Goal: Transaction & Acquisition: Purchase product/service

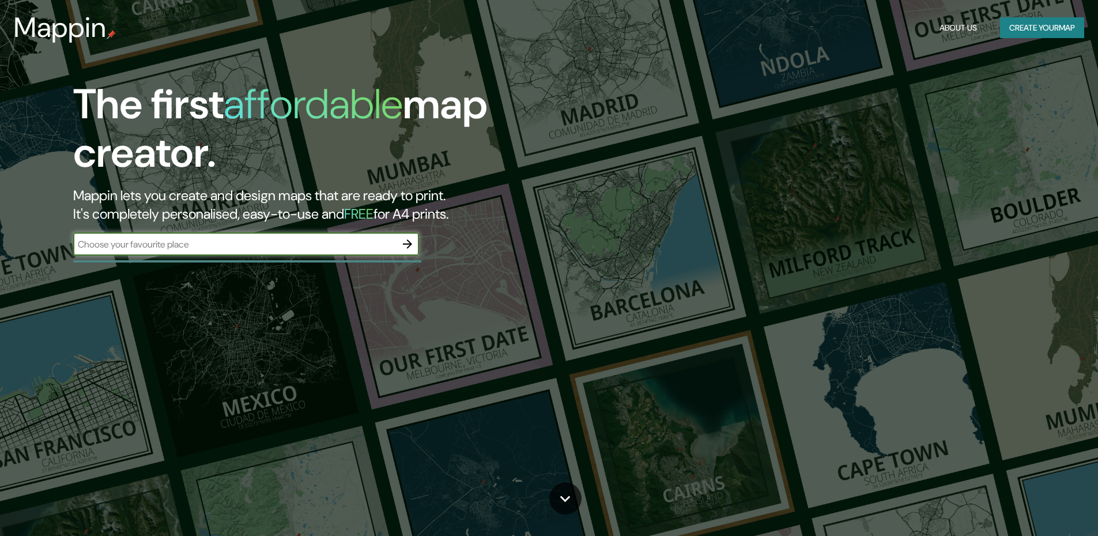
click at [438, 238] on div "The first affordable map creator. Mappin lets you create and design maps that a…" at bounding box center [347, 173] width 659 height 187
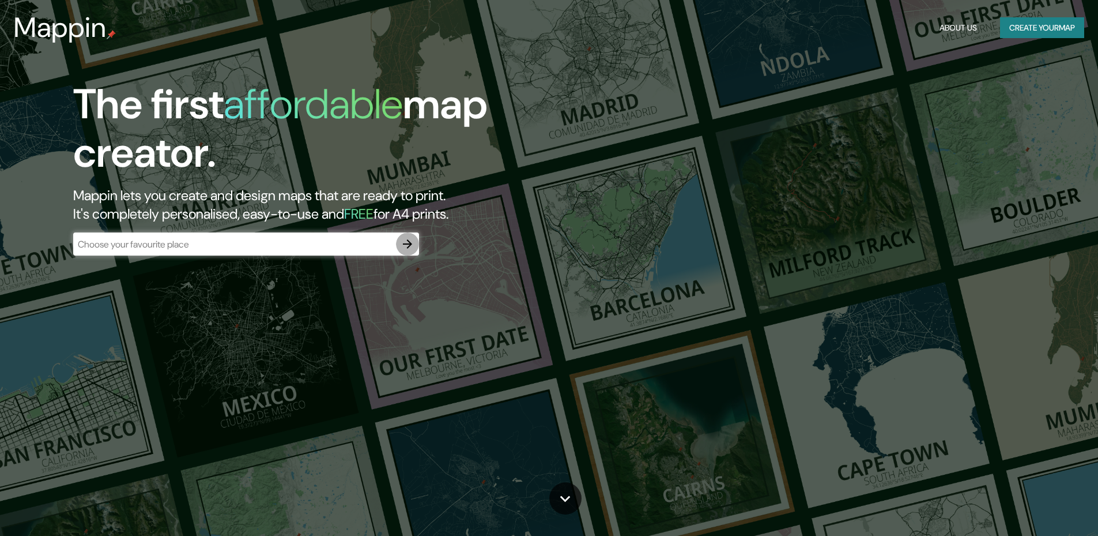
click at [407, 246] on icon "button" at bounding box center [408, 244] width 14 height 14
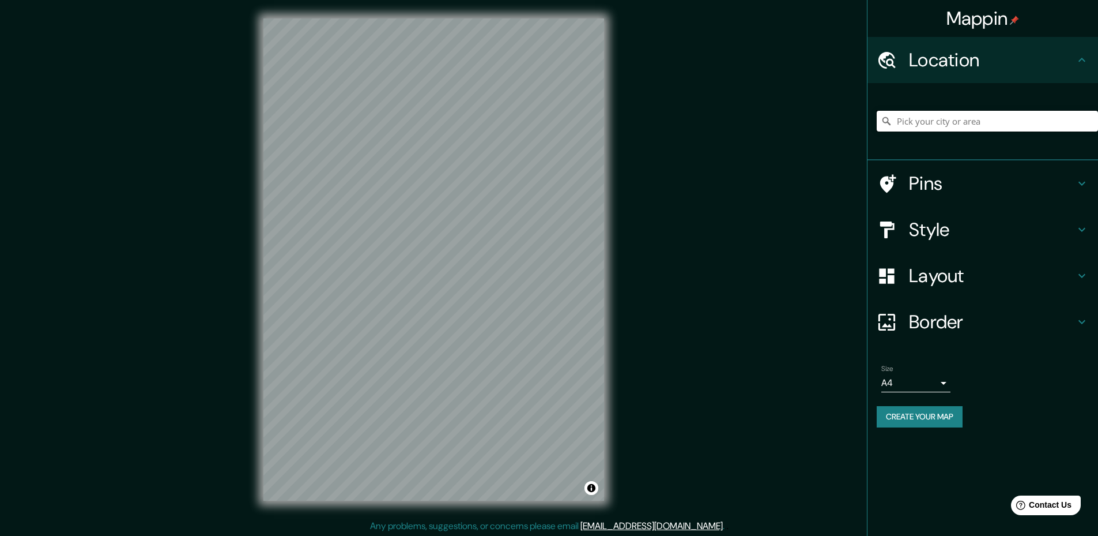
click at [958, 122] on input "Pick your city or area" at bounding box center [987, 121] width 221 height 21
click at [993, 123] on input "Pick your city or area" at bounding box center [987, 121] width 221 height 21
paste input "[GEOGRAPHIC_DATA]"
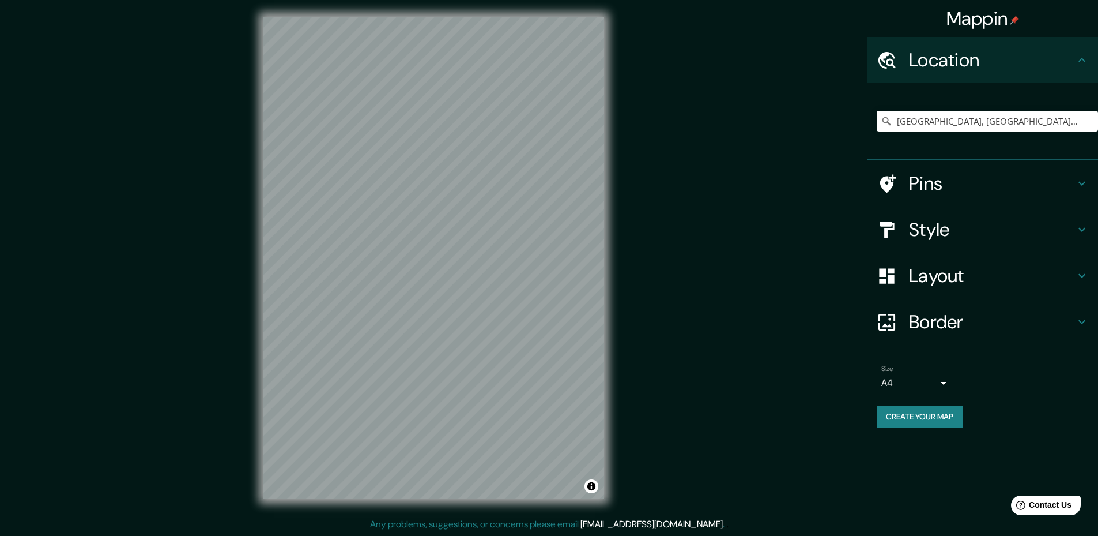
click at [1011, 236] on h4 "Style" at bounding box center [992, 229] width 166 height 23
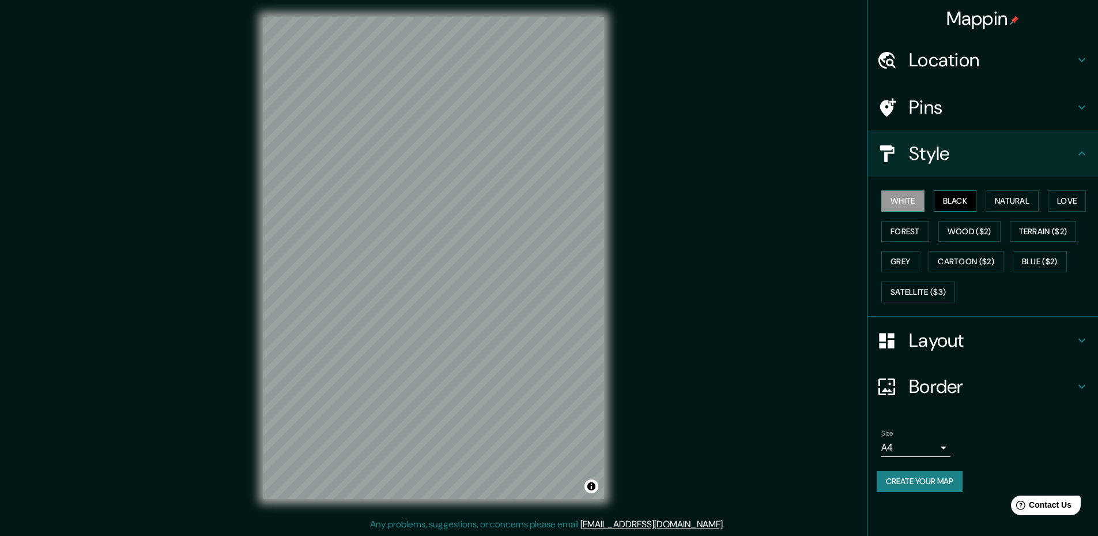
click at [963, 204] on button "Black" at bounding box center [955, 200] width 43 height 21
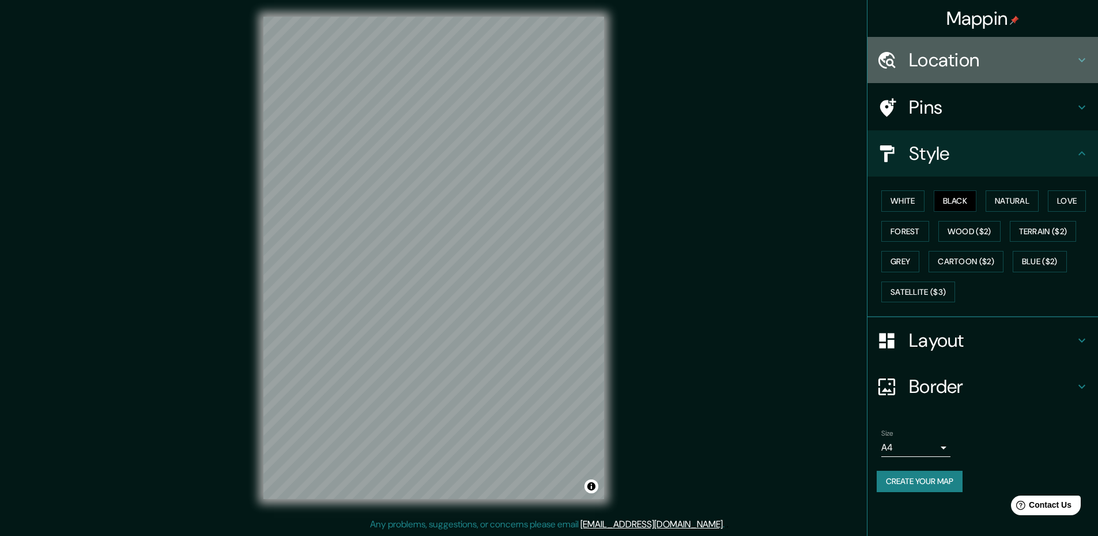
click at [970, 62] on h4 "Location" at bounding box center [992, 59] width 166 height 23
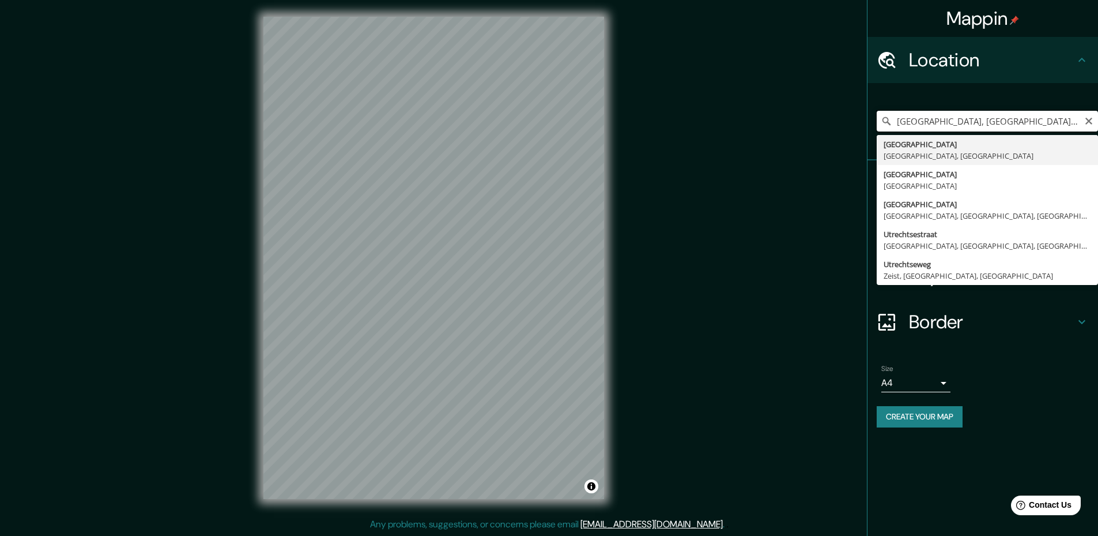
click at [965, 126] on input "[GEOGRAPHIC_DATA], [GEOGRAPHIC_DATA], [GEOGRAPHIC_DATA]" at bounding box center [987, 121] width 221 height 21
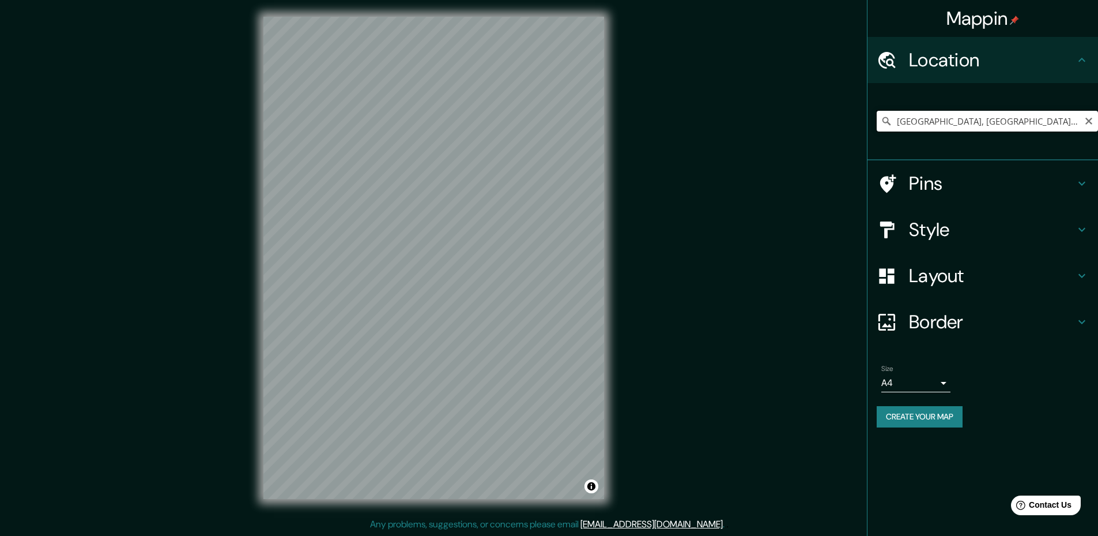
click at [1026, 125] on input "[GEOGRAPHIC_DATA], [GEOGRAPHIC_DATA], [GEOGRAPHIC_DATA]" at bounding box center [987, 121] width 221 height 21
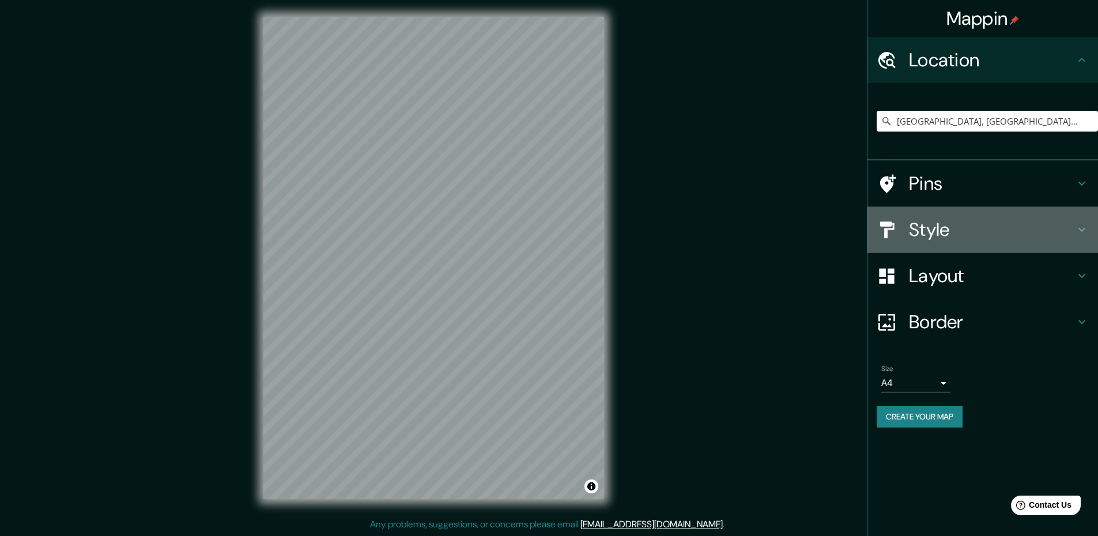
click at [1003, 237] on h4 "Style" at bounding box center [992, 229] width 166 height 23
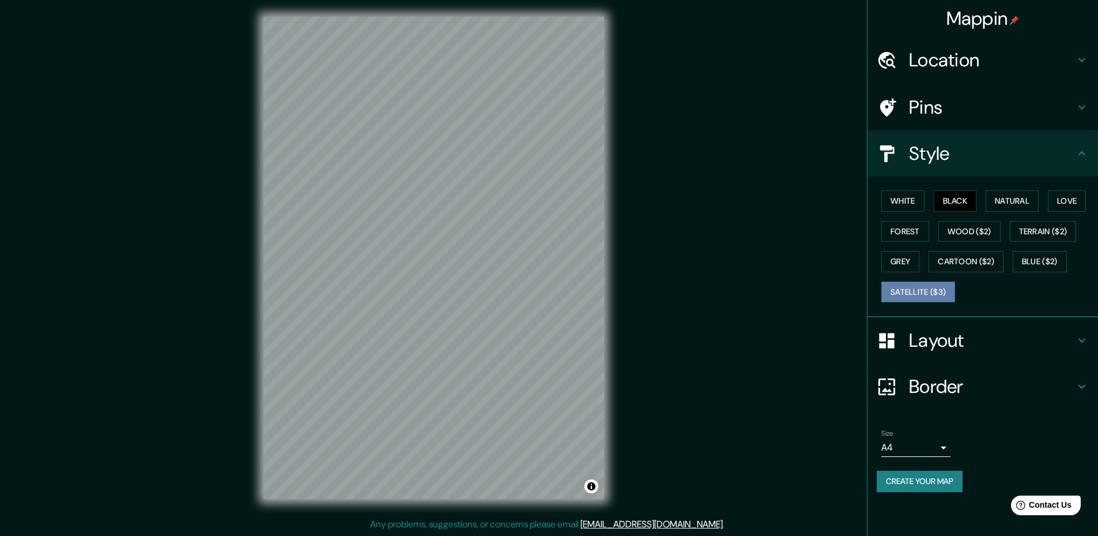
click at [947, 298] on button "Satellite ($3)" at bounding box center [919, 291] width 74 height 21
click at [1054, 233] on button "Terrain ($2)" at bounding box center [1043, 231] width 67 height 21
click at [935, 288] on button "Satellite ($3)" at bounding box center [919, 291] width 74 height 21
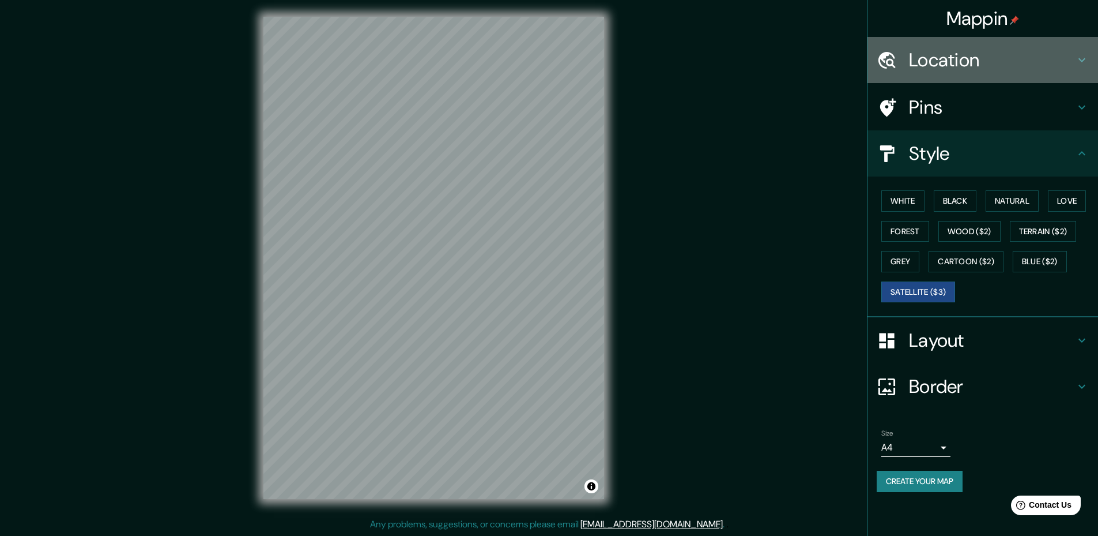
click at [965, 59] on h4 "Location" at bounding box center [992, 59] width 166 height 23
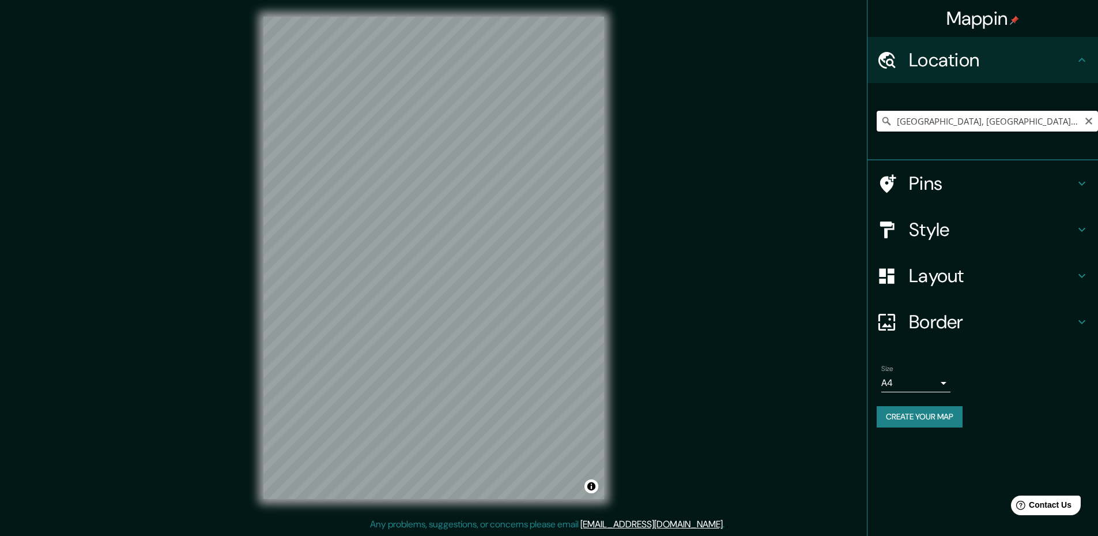
click at [1032, 126] on input "[GEOGRAPHIC_DATA], [GEOGRAPHIC_DATA], [GEOGRAPHIC_DATA]" at bounding box center [987, 121] width 221 height 21
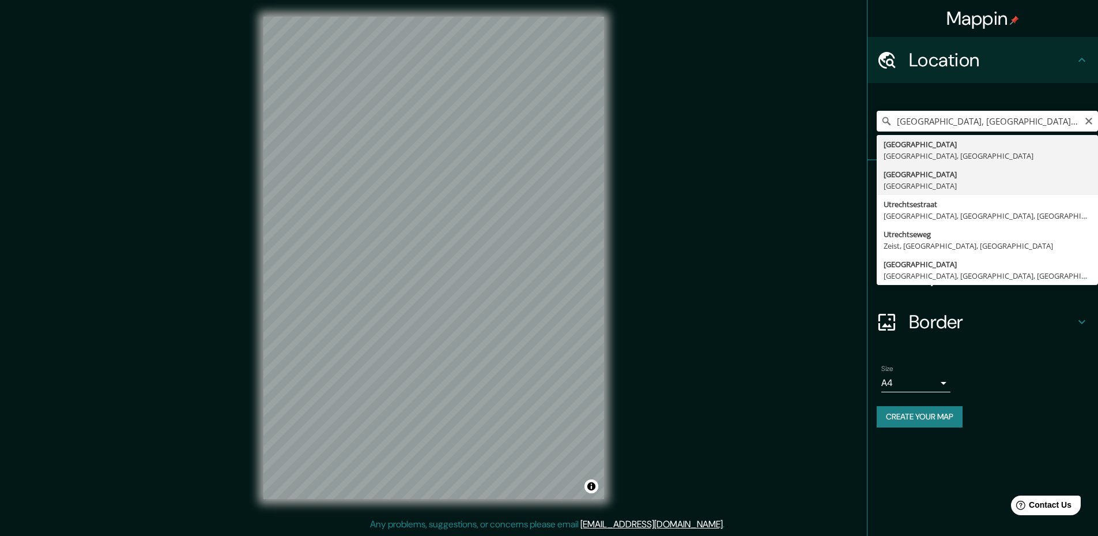
type input "[GEOGRAPHIC_DATA], [GEOGRAPHIC_DATA]"
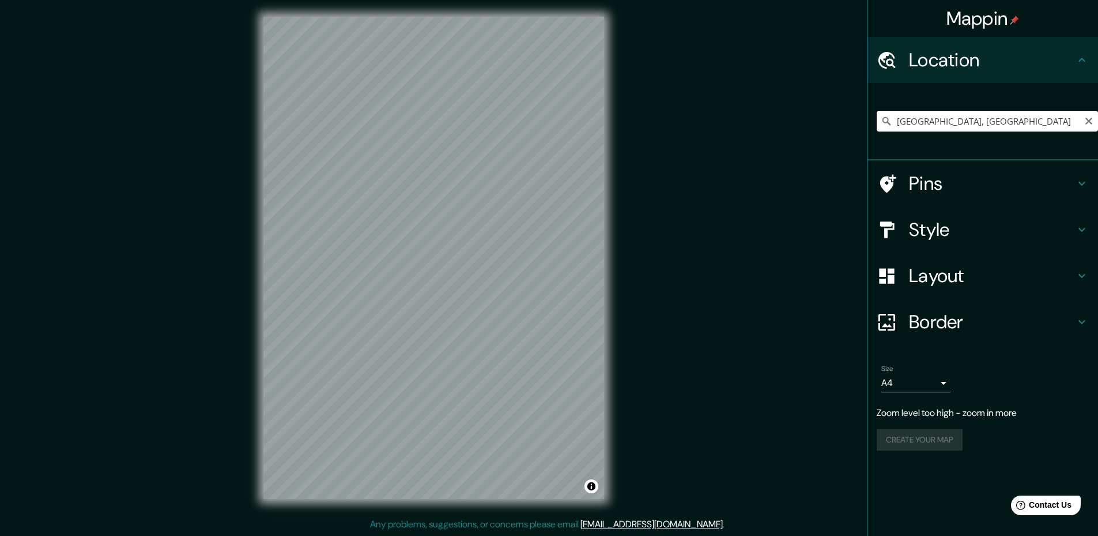
click at [955, 128] on input "[GEOGRAPHIC_DATA], [GEOGRAPHIC_DATA]" at bounding box center [987, 121] width 221 height 21
click at [1046, 119] on input "[GEOGRAPHIC_DATA], [GEOGRAPHIC_DATA]" at bounding box center [987, 121] width 221 height 21
click at [1090, 125] on icon "Clear" at bounding box center [1088, 120] width 9 height 9
click at [1016, 118] on input "Pick your city or area" at bounding box center [987, 121] width 221 height 21
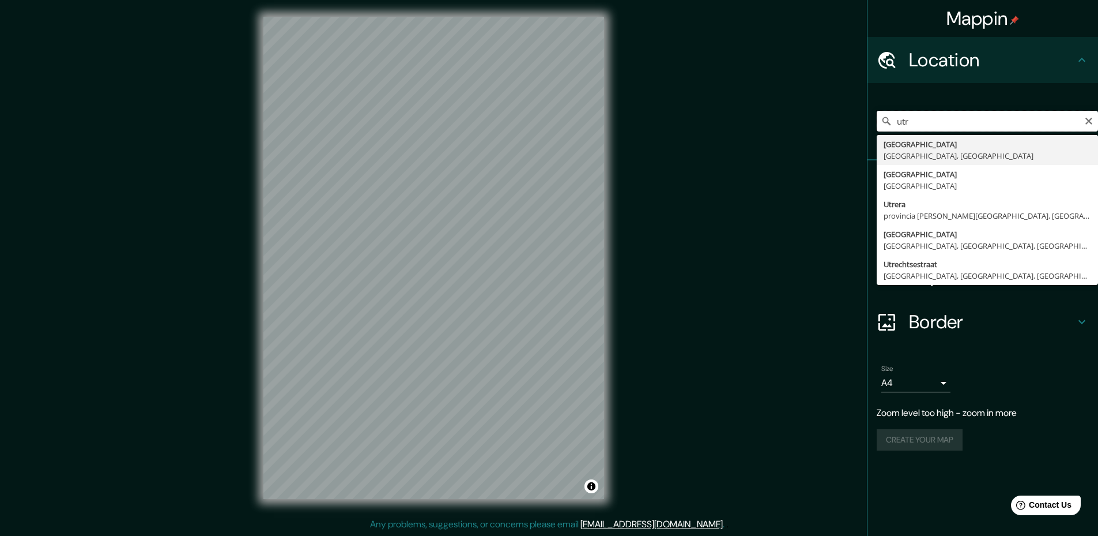
click at [905, 122] on input "utr" at bounding box center [987, 121] width 221 height 21
type input "[GEOGRAPHIC_DATA], [GEOGRAPHIC_DATA], [GEOGRAPHIC_DATA]"
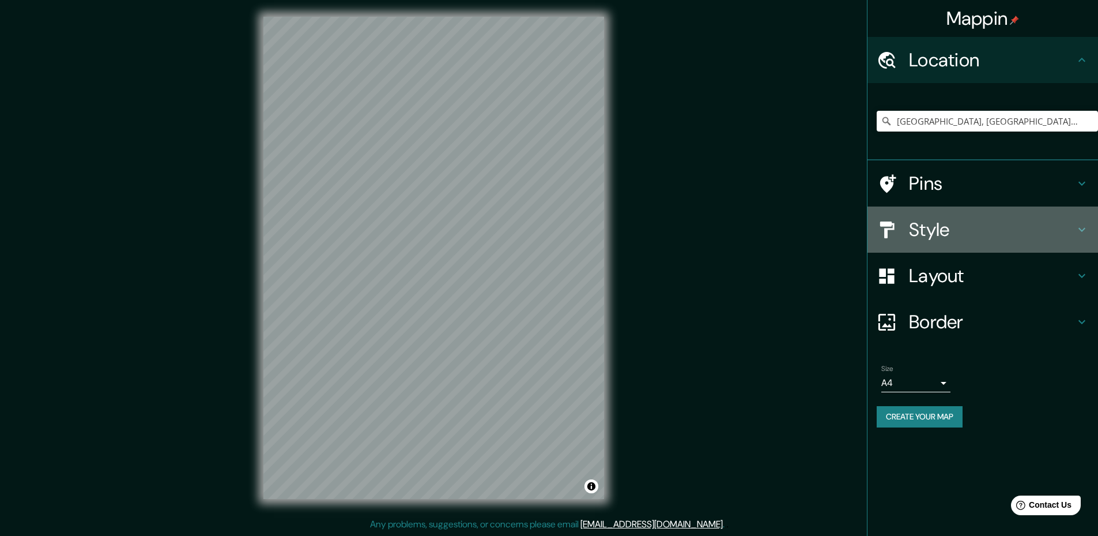
click at [980, 232] on h4 "Style" at bounding box center [992, 229] width 166 height 23
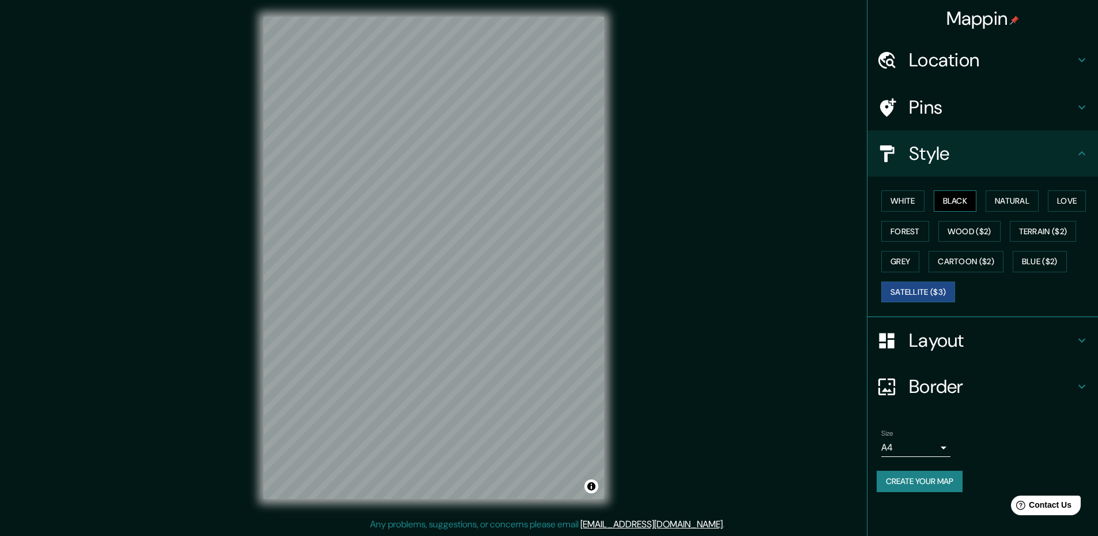
click at [940, 204] on button "Black" at bounding box center [955, 200] width 43 height 21
drag, startPoint x: 613, startPoint y: 264, endPoint x: 650, endPoint y: 267, distance: 36.4
click at [650, 267] on div "Mappin Location [GEOGRAPHIC_DATA], [GEOGRAPHIC_DATA], [GEOGRAPHIC_DATA] Pins St…" at bounding box center [549, 266] width 1098 height 537
